Goal: Navigation & Orientation: Find specific page/section

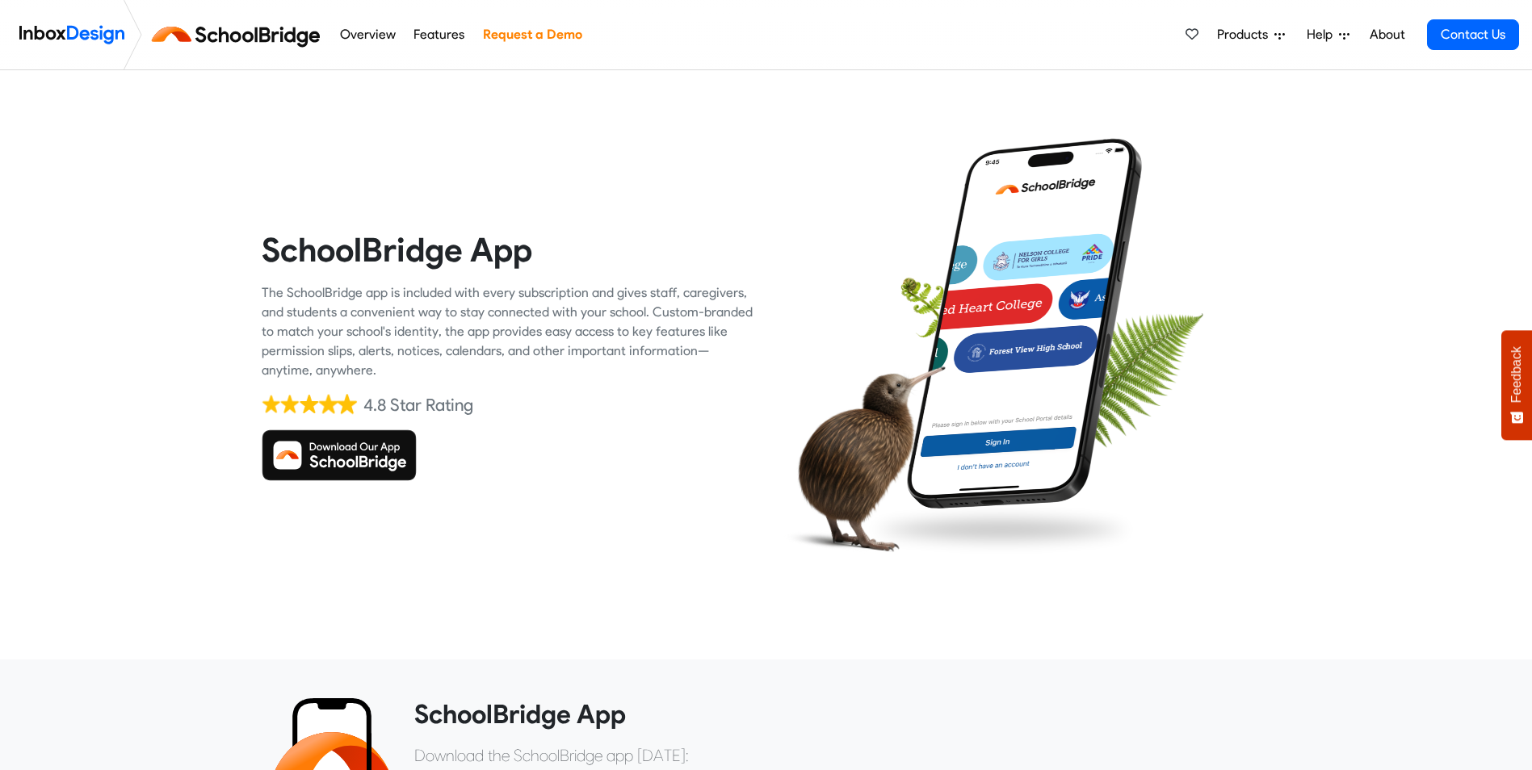
click at [350, 460] on img at bounding box center [339, 456] width 155 height 52
click at [224, 30] on img at bounding box center [240, 34] width 182 height 39
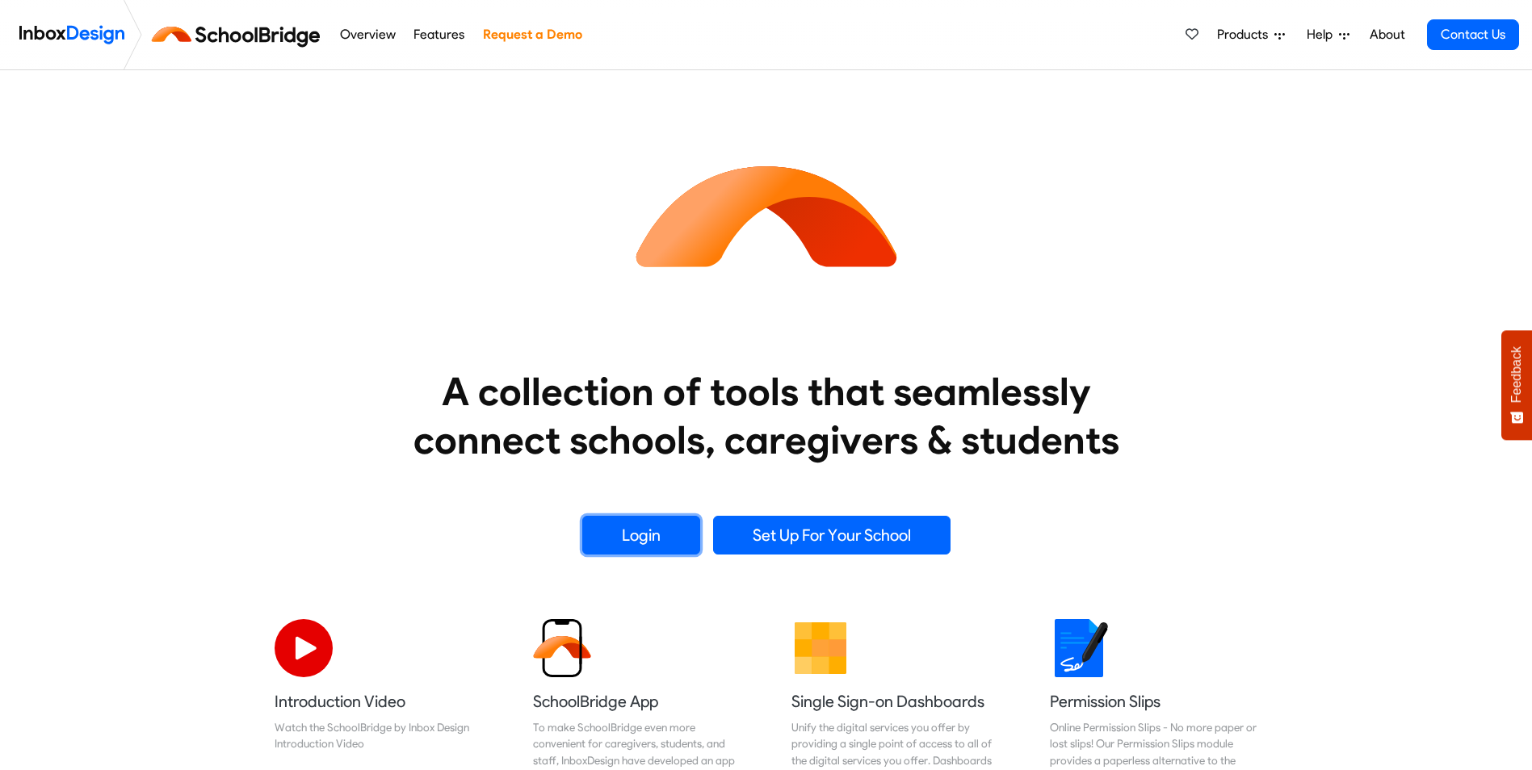
click at [645, 530] on link "Login" at bounding box center [641, 535] width 118 height 39
